Goal: Find specific page/section: Find specific page/section

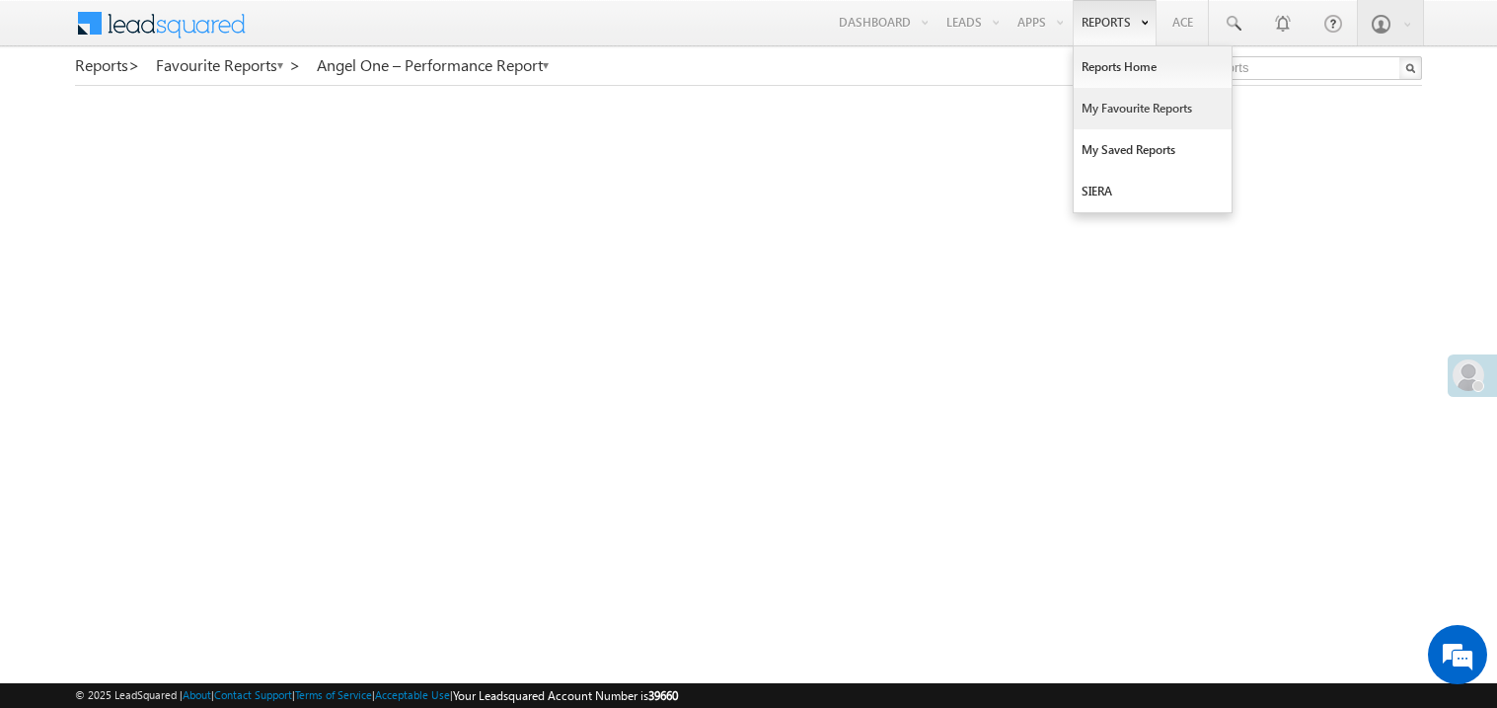
click at [1091, 111] on link "My Favourite Reports" at bounding box center [1153, 108] width 158 height 41
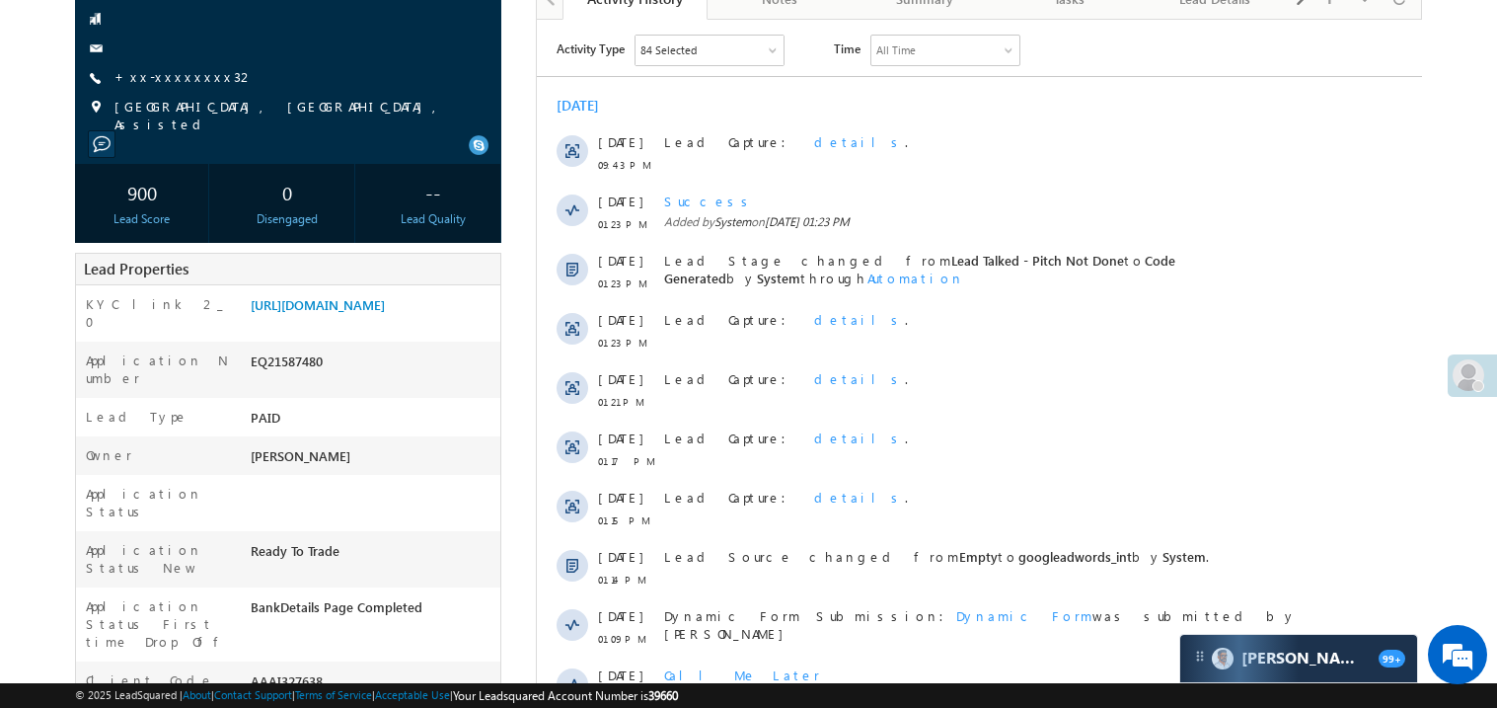
scroll to position [236, 0]
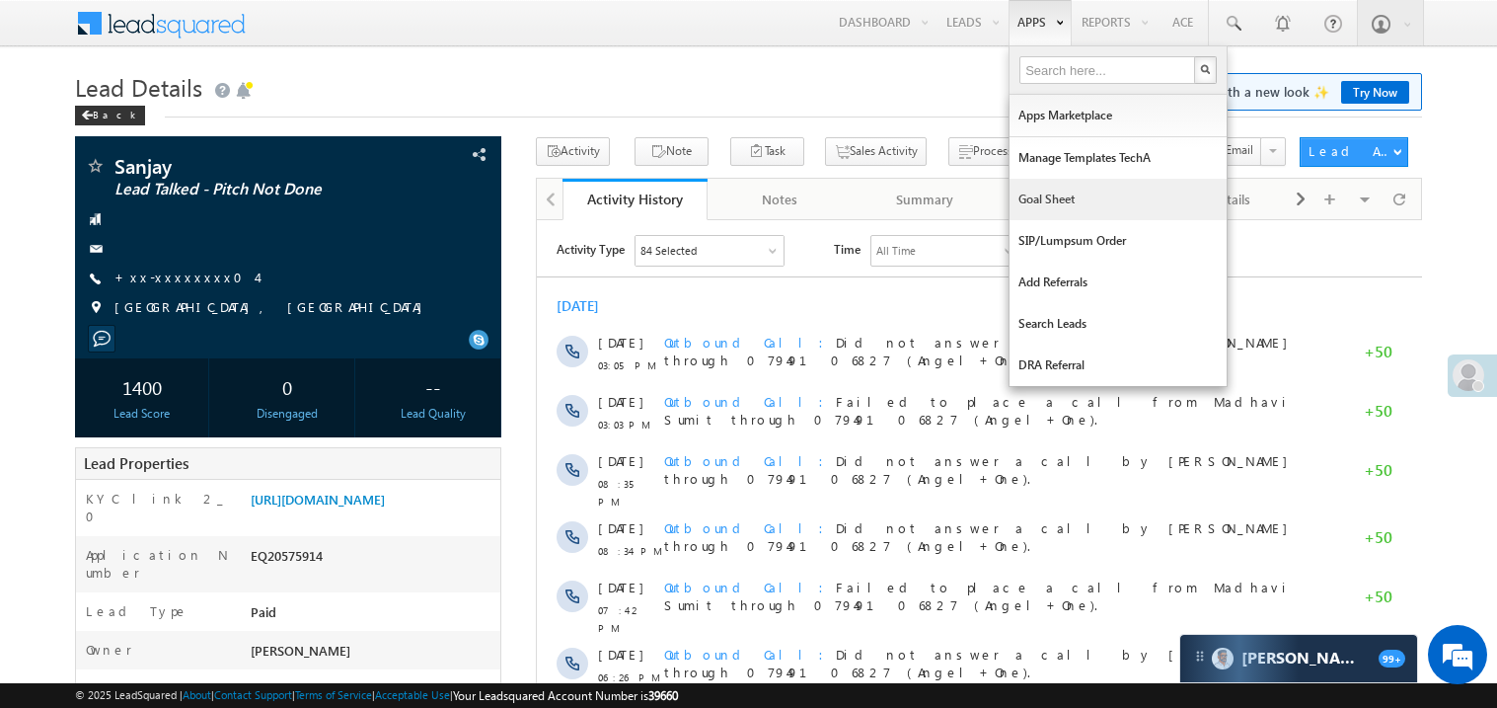
click at [1042, 193] on link "Goal Sheet" at bounding box center [1118, 199] width 217 height 41
